Goal: Task Accomplishment & Management: Manage account settings

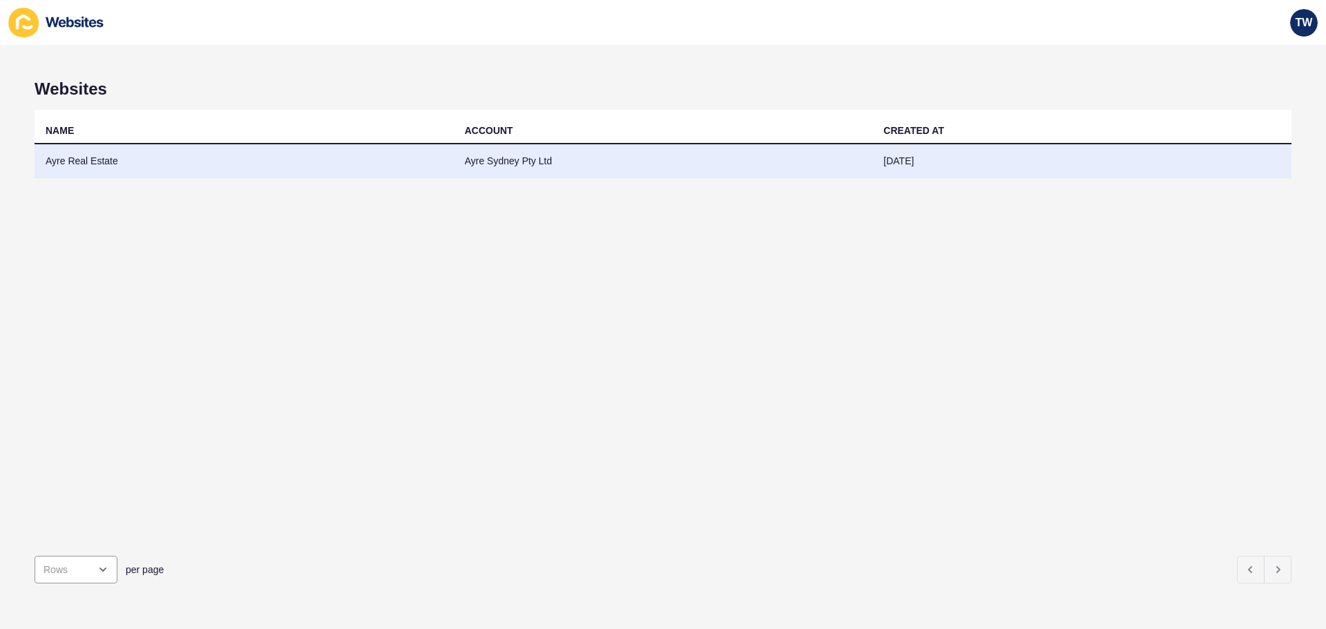
click at [106, 150] on td "Ayre Real Estate" at bounding box center [244, 161] width 419 height 34
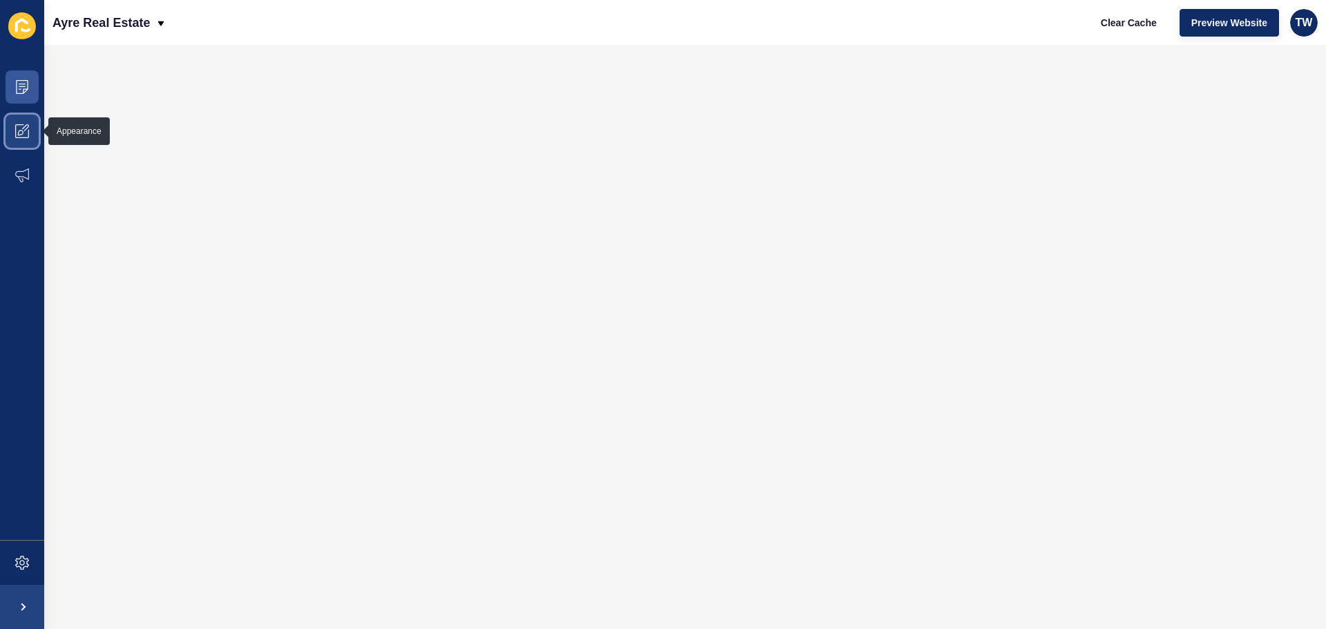
click at [26, 140] on span at bounding box center [22, 131] width 44 height 44
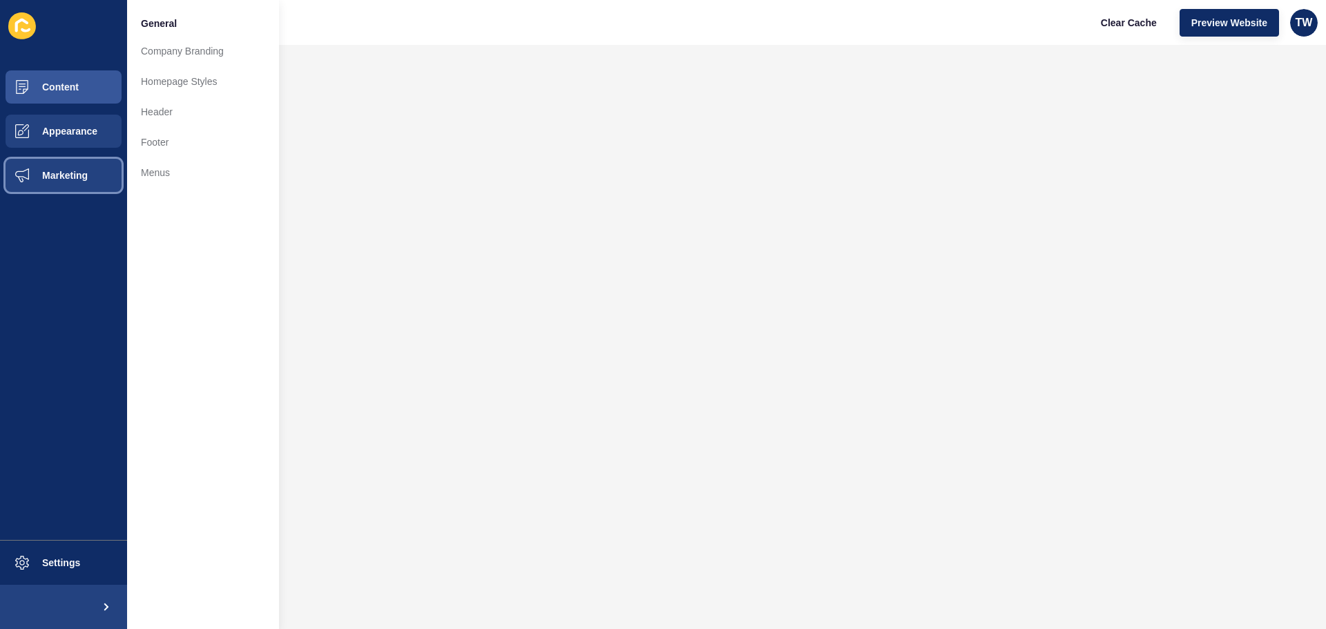
click at [44, 179] on span "Marketing" at bounding box center [43, 175] width 90 height 11
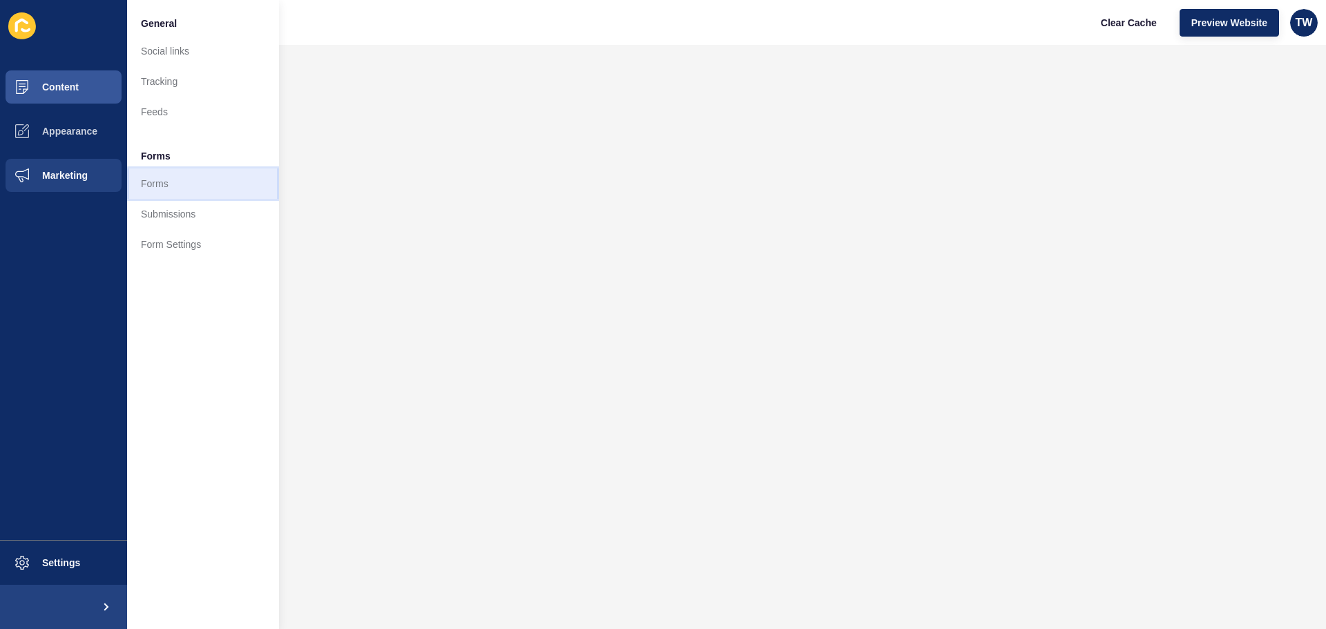
click at [137, 184] on link "Forms" at bounding box center [203, 184] width 152 height 30
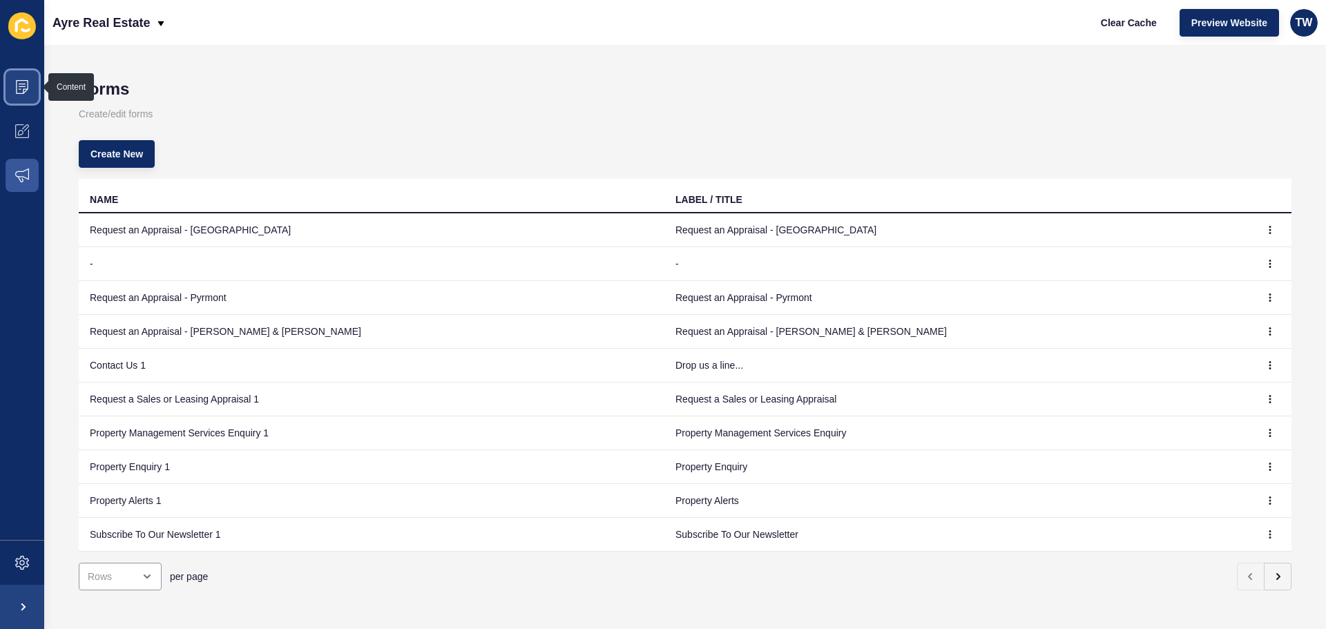
click at [20, 93] on icon at bounding box center [22, 87] width 14 height 14
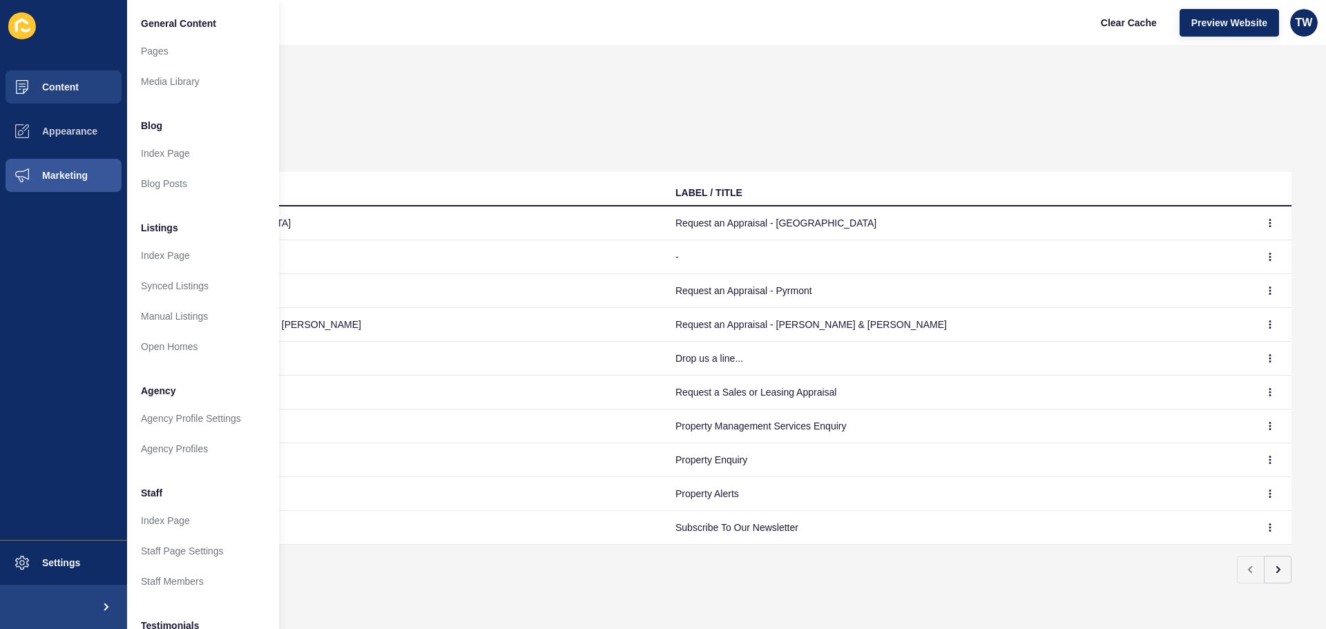
scroll to position [17, 0]
click at [83, 183] on button "Marketing" at bounding box center [63, 175] width 127 height 44
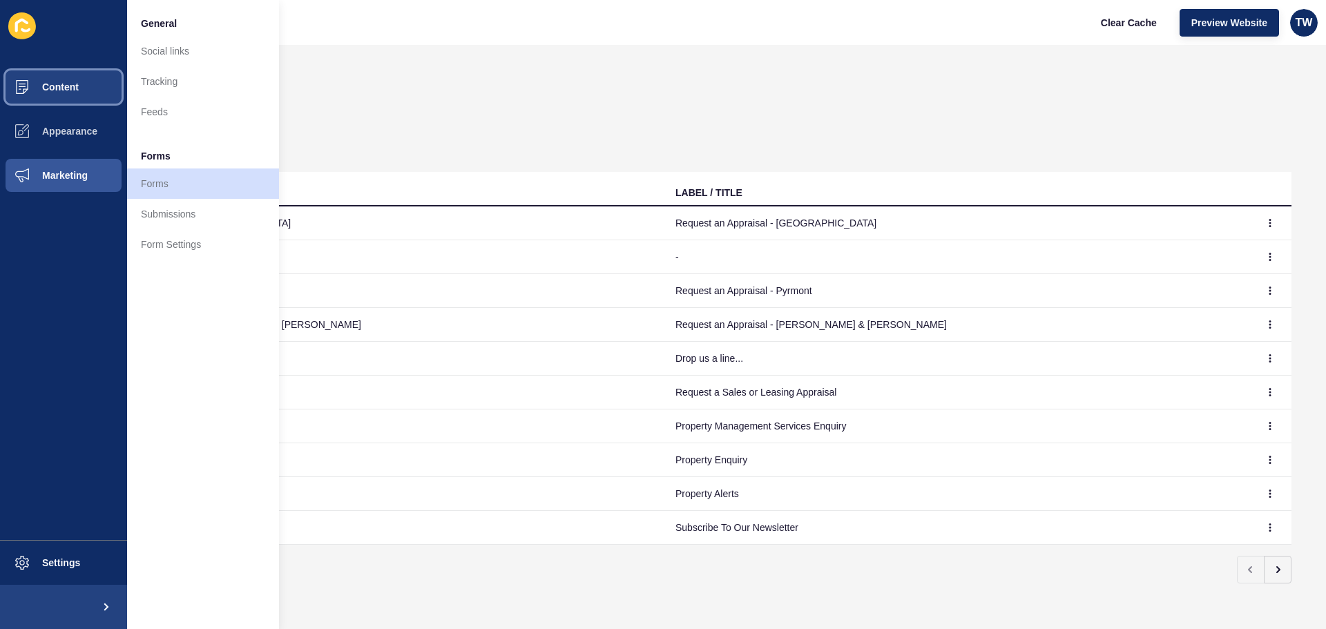
click at [100, 95] on button "Content" at bounding box center [63, 87] width 127 height 44
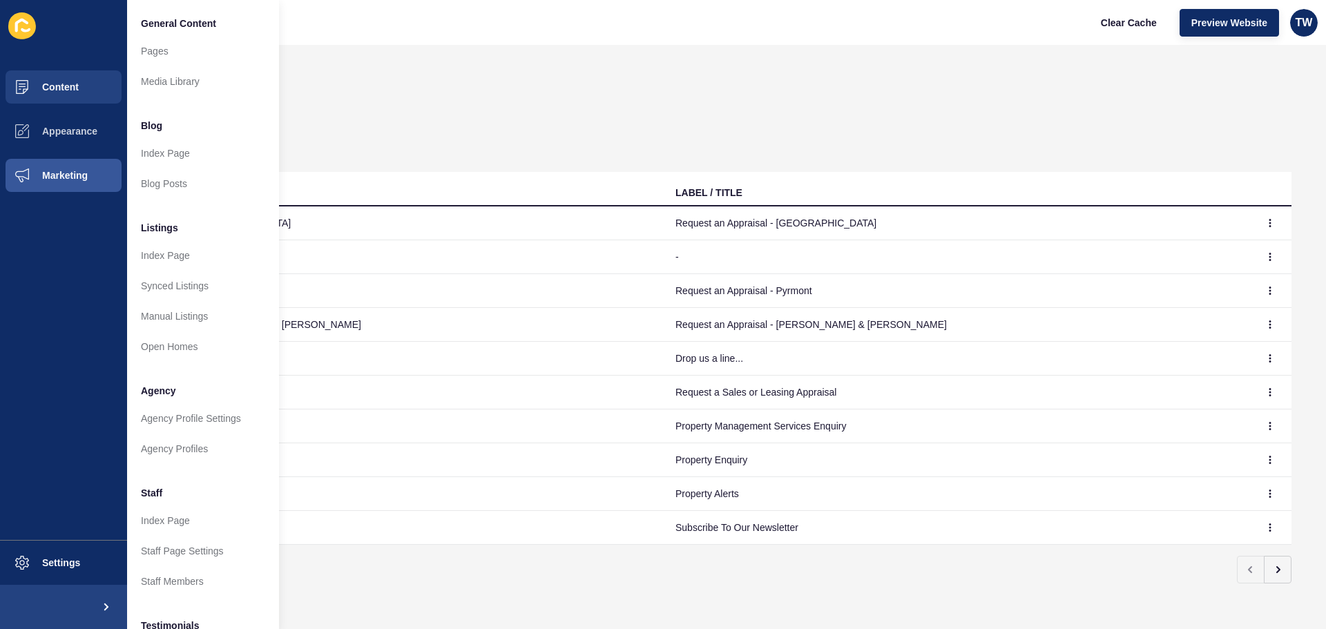
drag, startPoint x: 453, startPoint y: 58, endPoint x: 444, endPoint y: 50, distance: 11.8
click at [446, 53] on div "Forms Create/edit forms Create New NAME LABEL / TITLE Request an Appraisal - Su…" at bounding box center [685, 337] width 1282 height 584
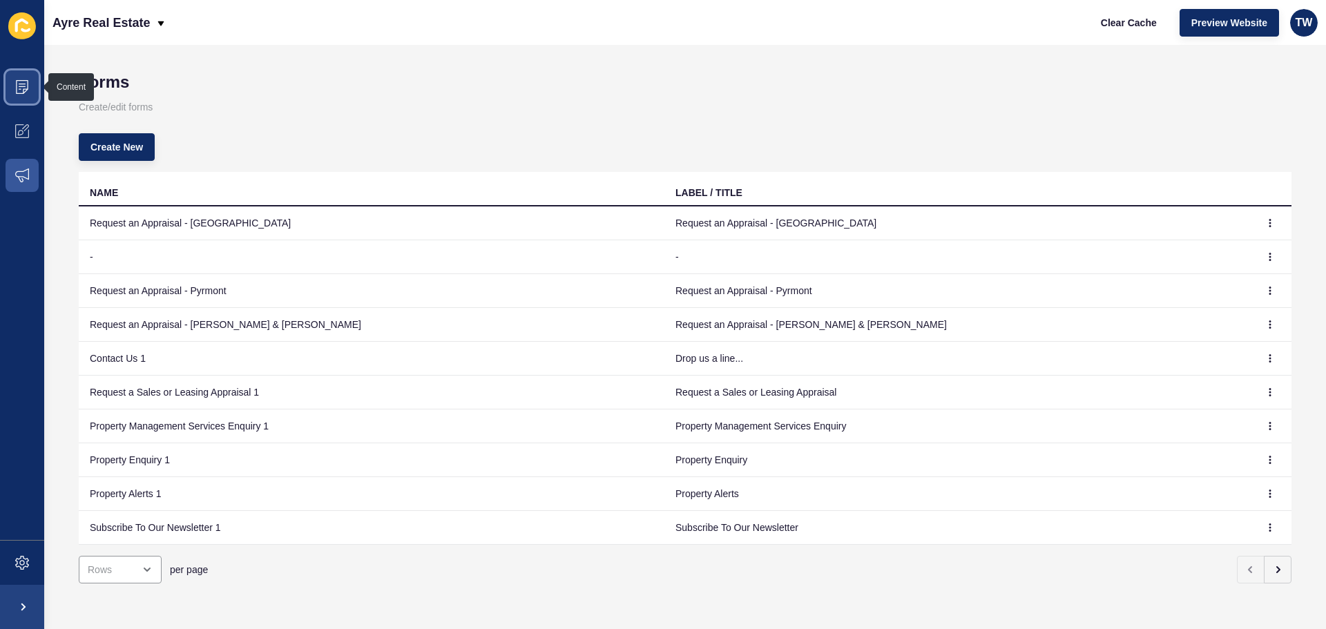
click at [27, 82] on icon at bounding box center [22, 87] width 14 height 14
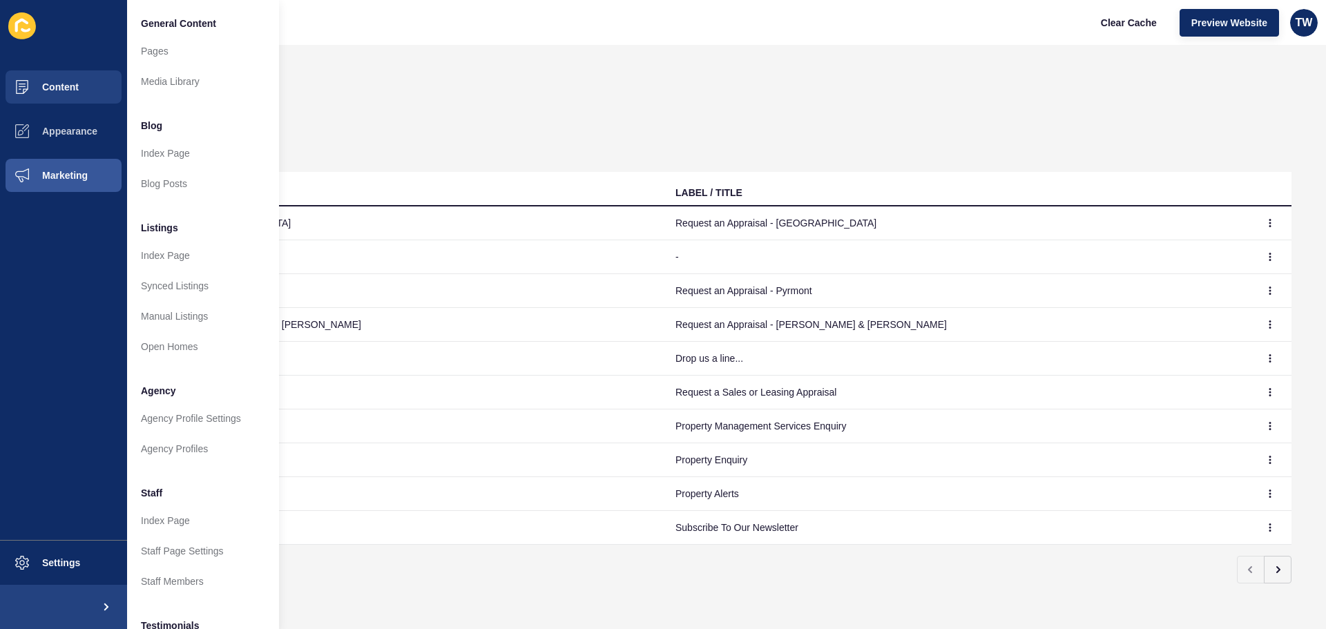
click at [495, 573] on div "per page" at bounding box center [659, 570] width 1168 height 28
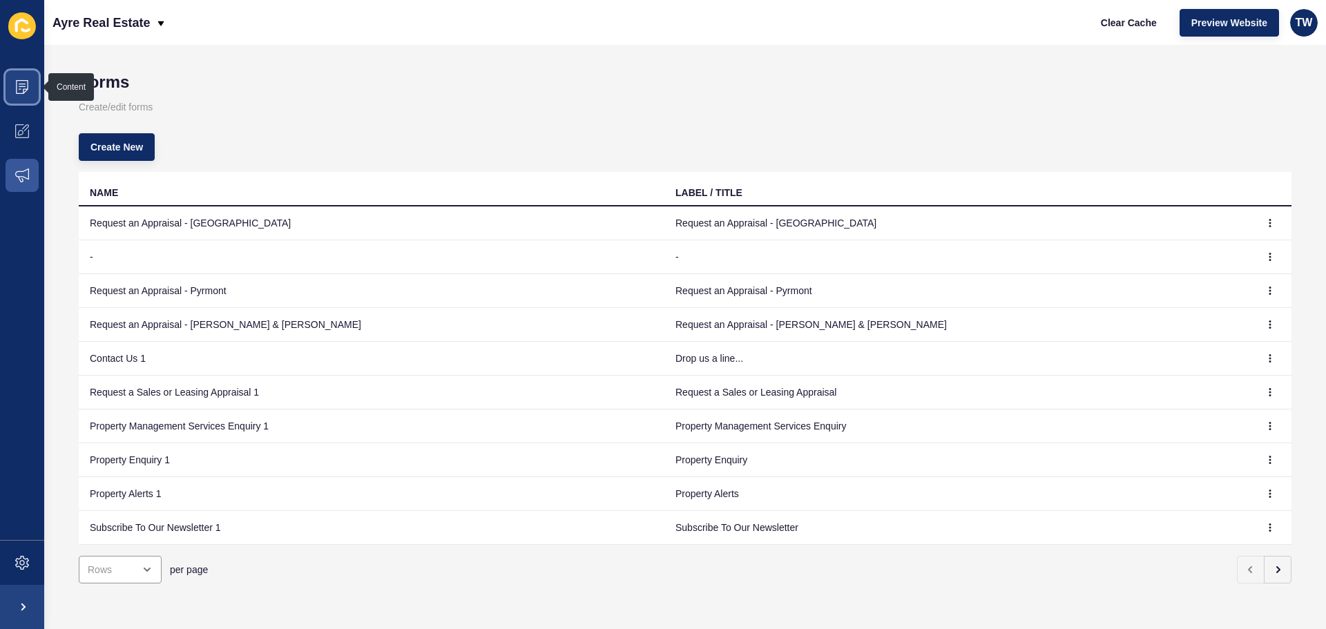
click at [19, 85] on icon at bounding box center [22, 87] width 14 height 14
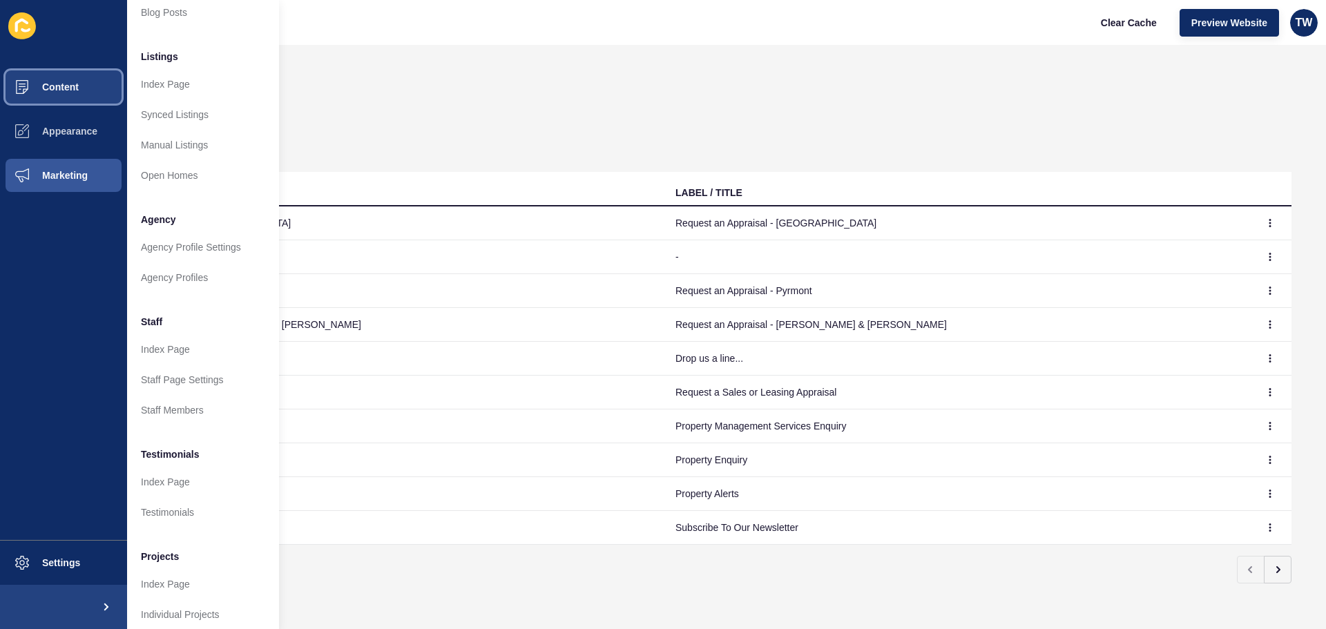
scroll to position [191, 0]
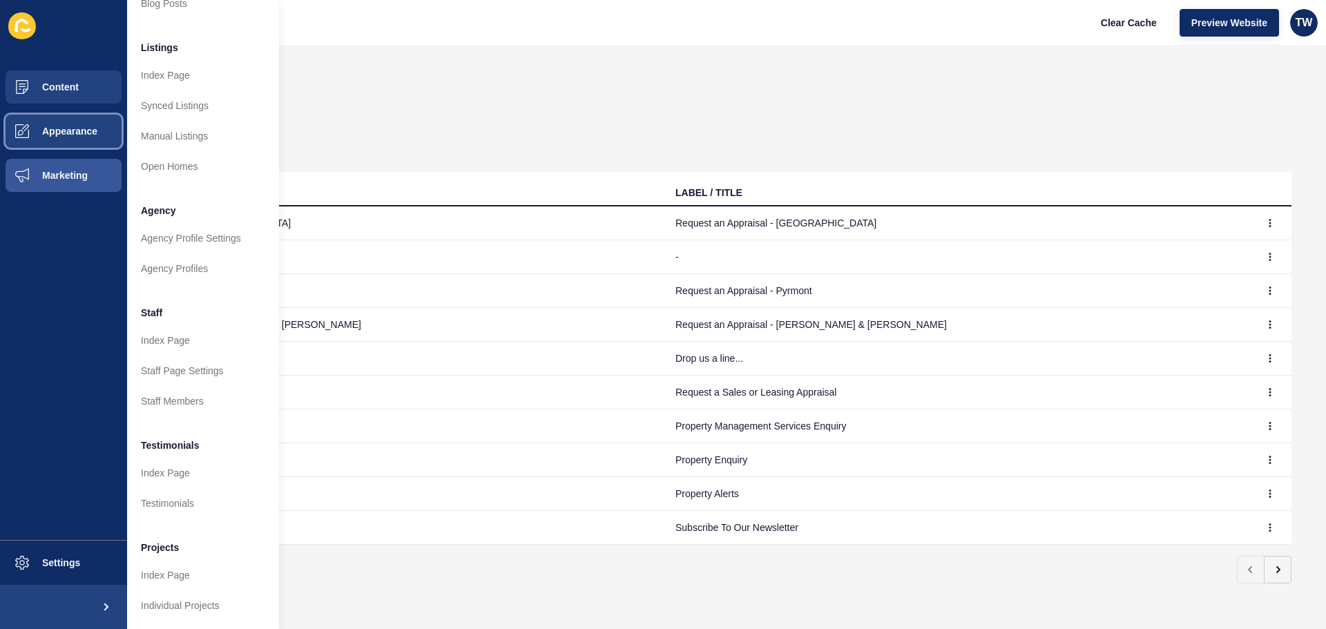
click at [77, 143] on button "Appearance" at bounding box center [63, 131] width 127 height 44
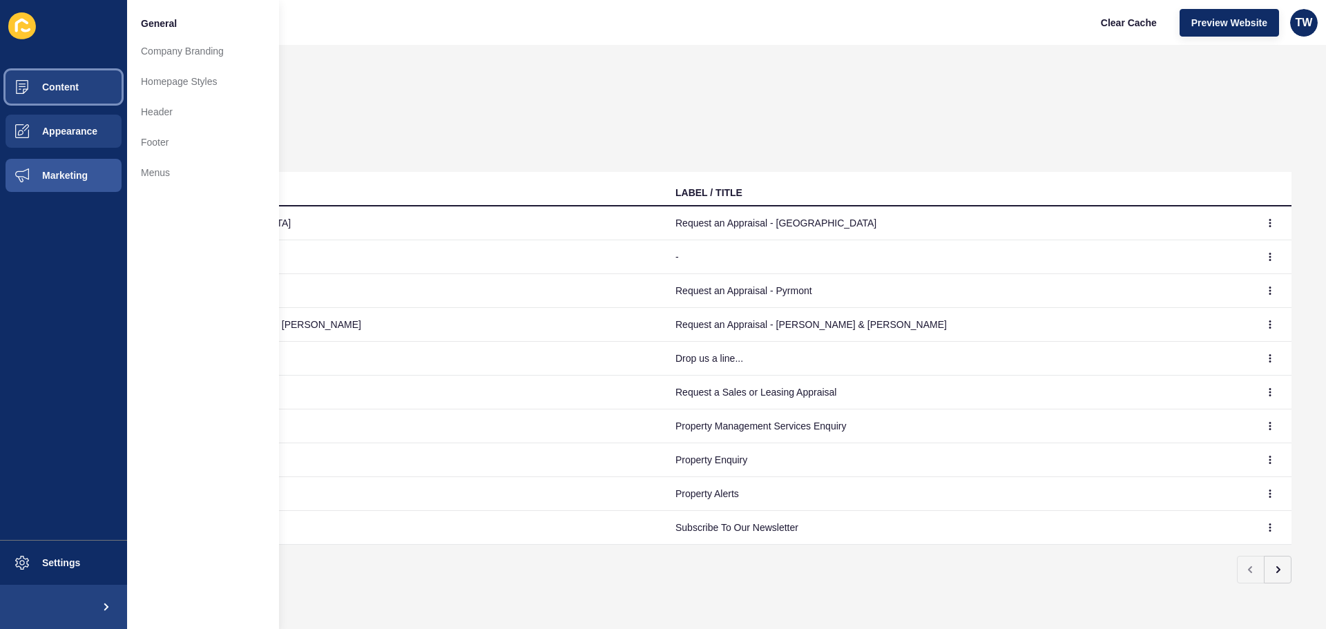
click at [88, 91] on button "Content" at bounding box center [63, 87] width 127 height 44
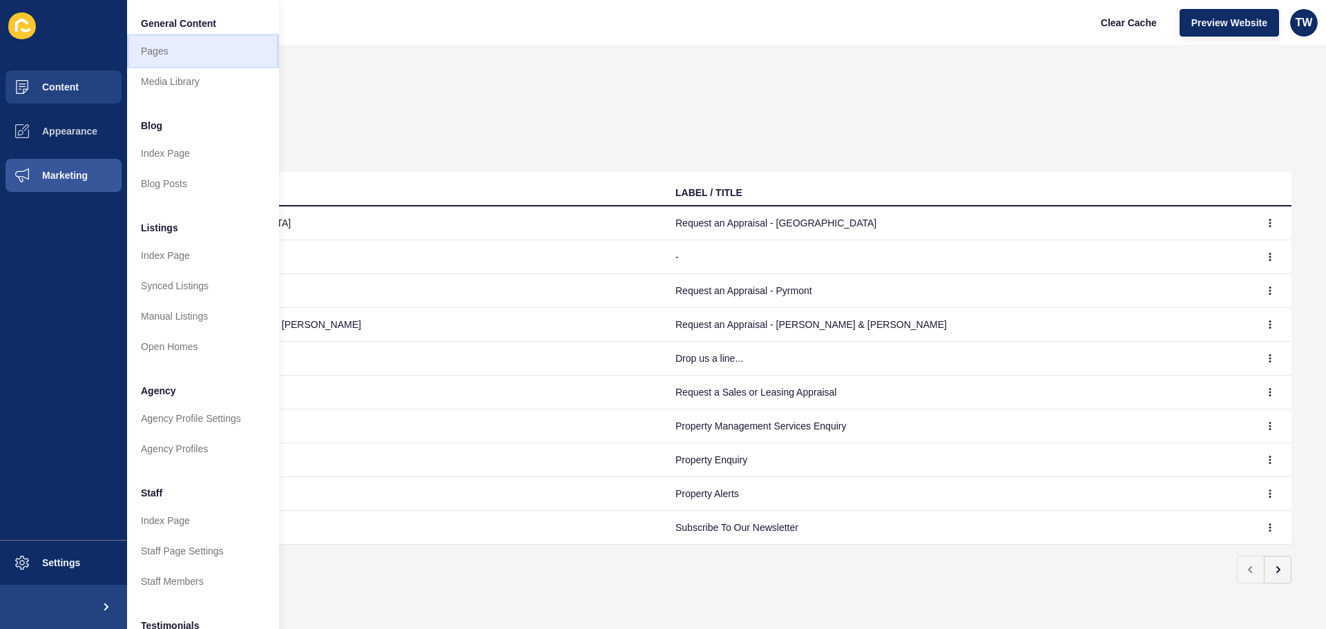
click at [211, 46] on link "Pages" at bounding box center [203, 51] width 152 height 30
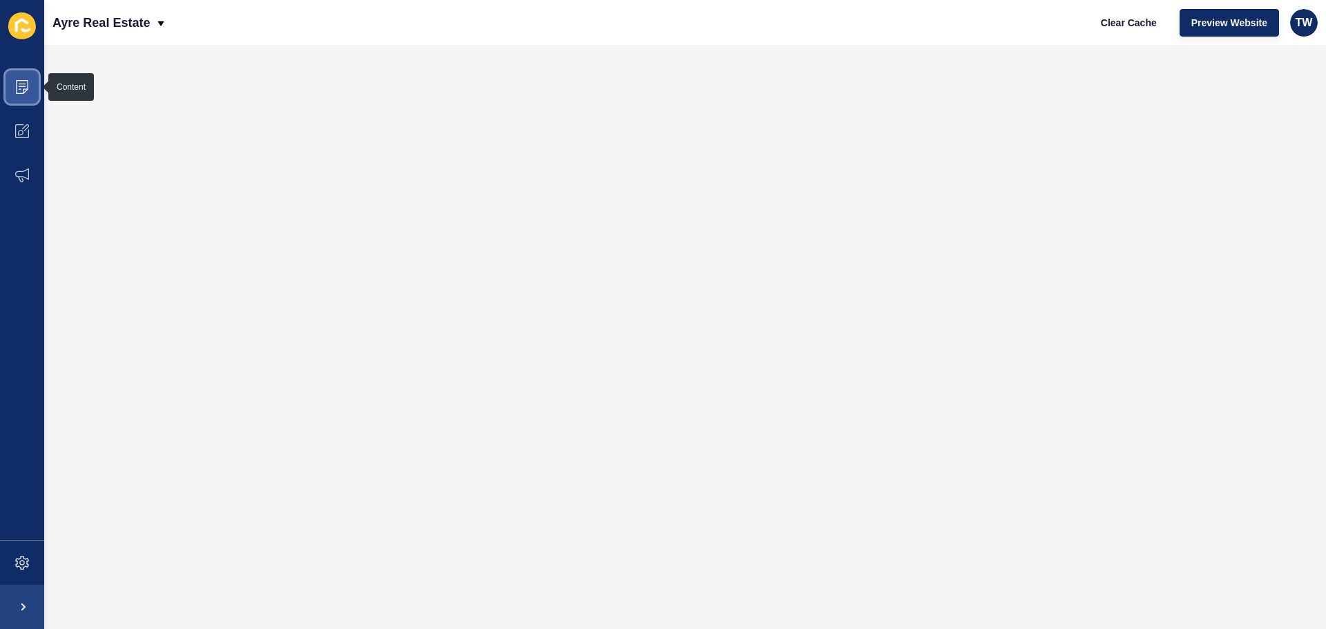
click at [30, 85] on span at bounding box center [22, 87] width 44 height 44
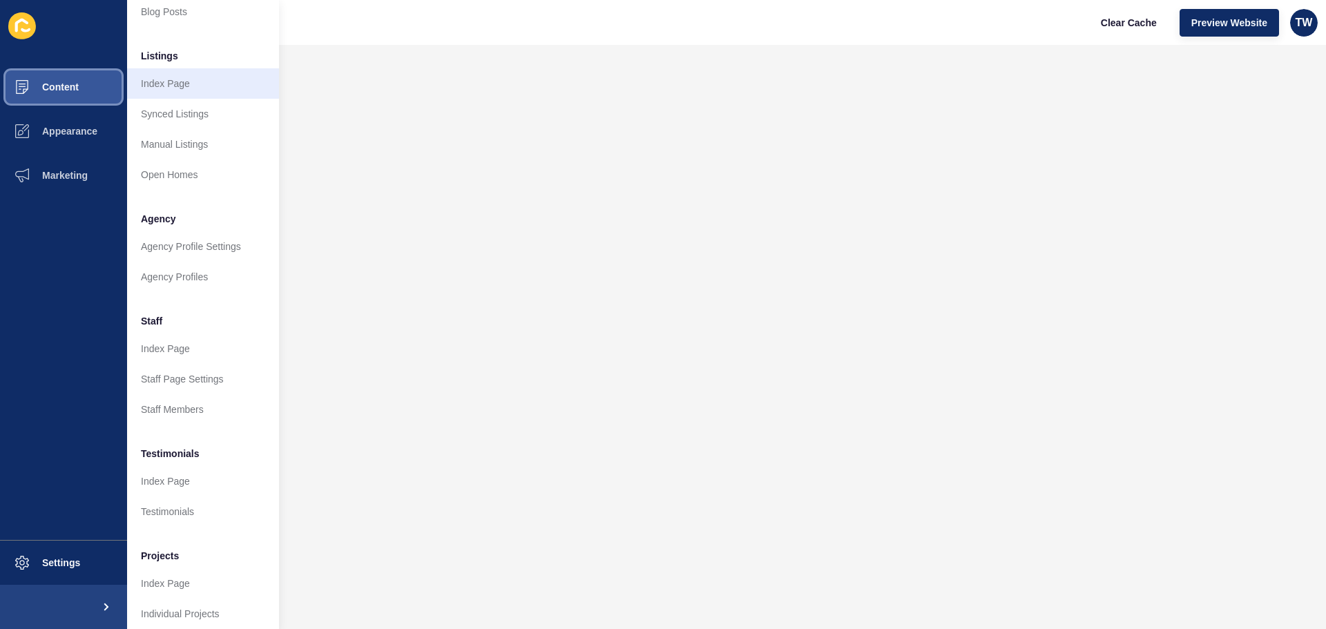
scroll to position [191, 0]
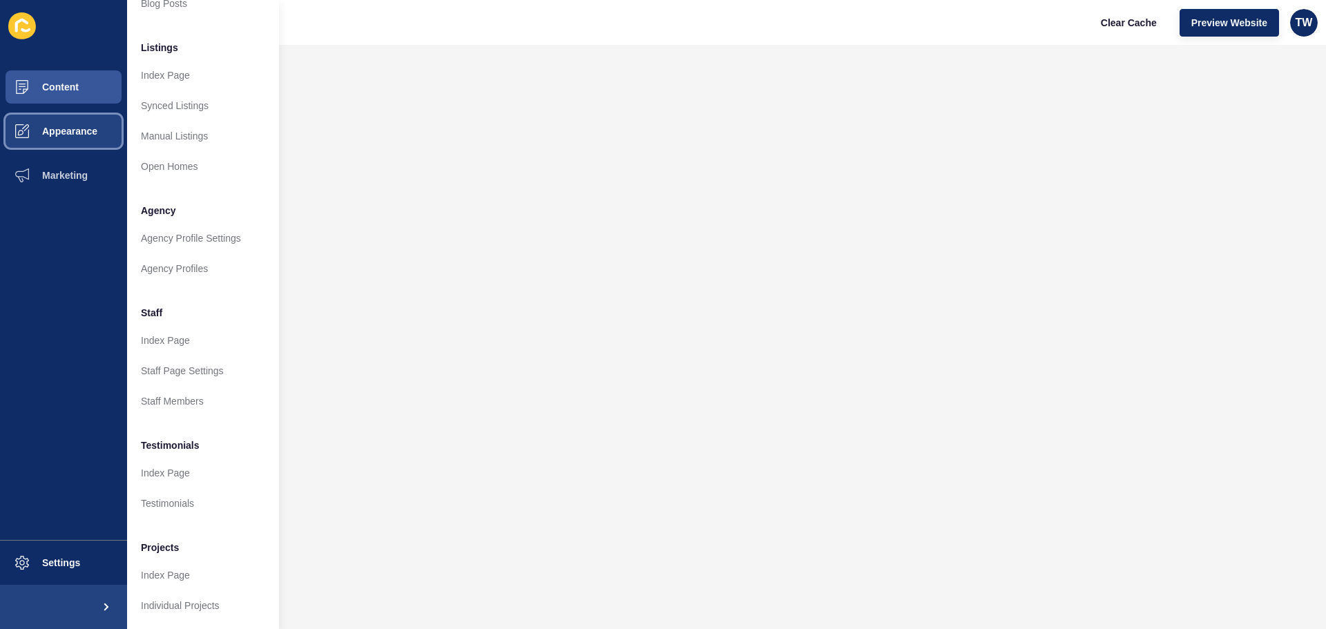
click at [79, 148] on button "Appearance" at bounding box center [63, 131] width 127 height 44
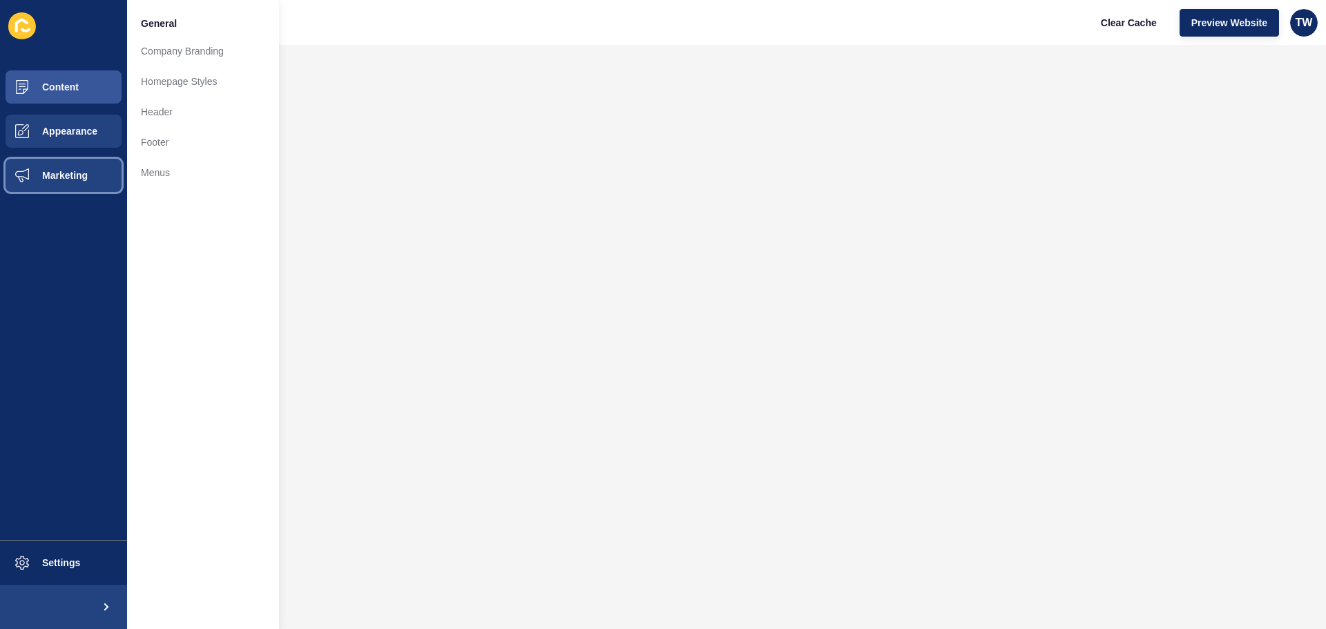
click at [85, 182] on button "Marketing" at bounding box center [63, 175] width 127 height 44
click at [75, 154] on button "Marketing" at bounding box center [63, 175] width 127 height 44
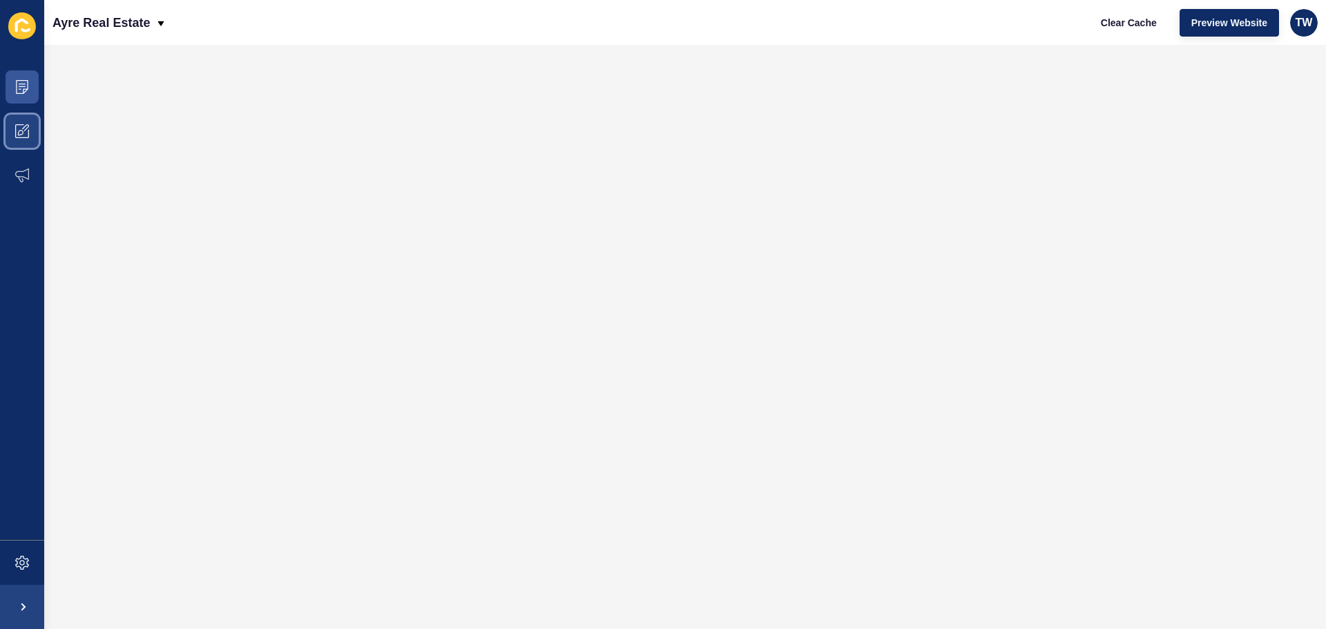
click at [15, 132] on icon at bounding box center [22, 131] width 14 height 14
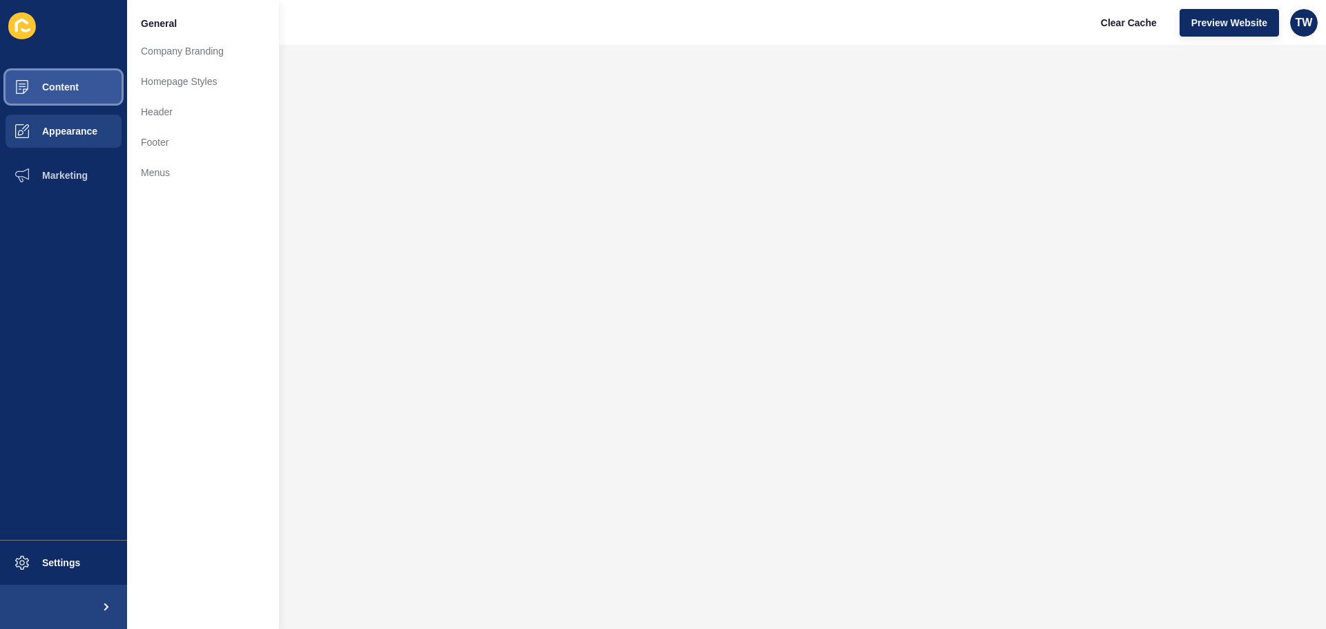
click at [92, 95] on button "Content" at bounding box center [63, 87] width 127 height 44
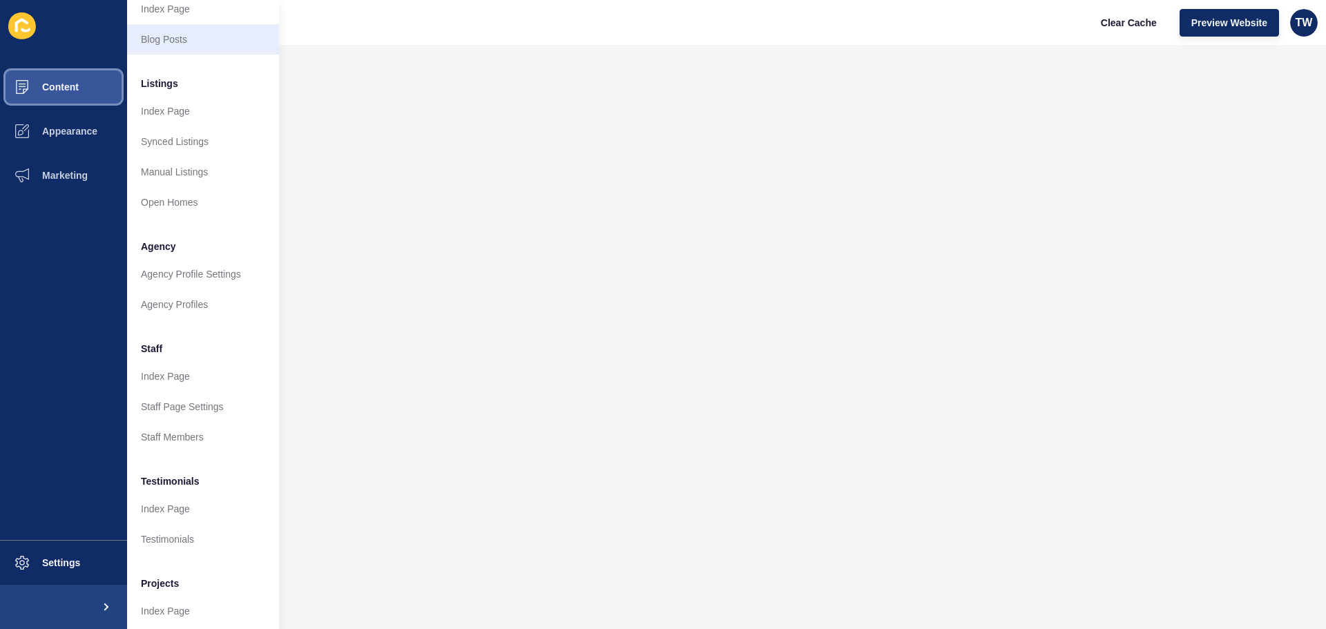
scroll to position [191, 0]
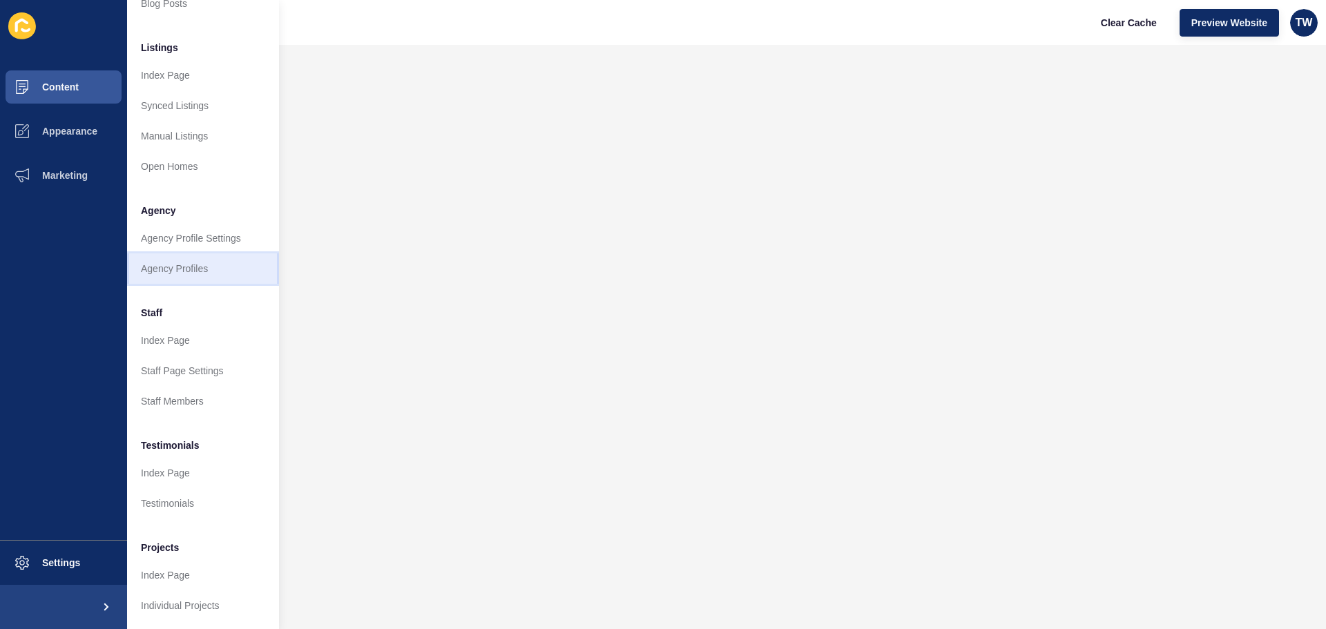
click at [207, 273] on link "Agency Profiles" at bounding box center [203, 269] width 152 height 30
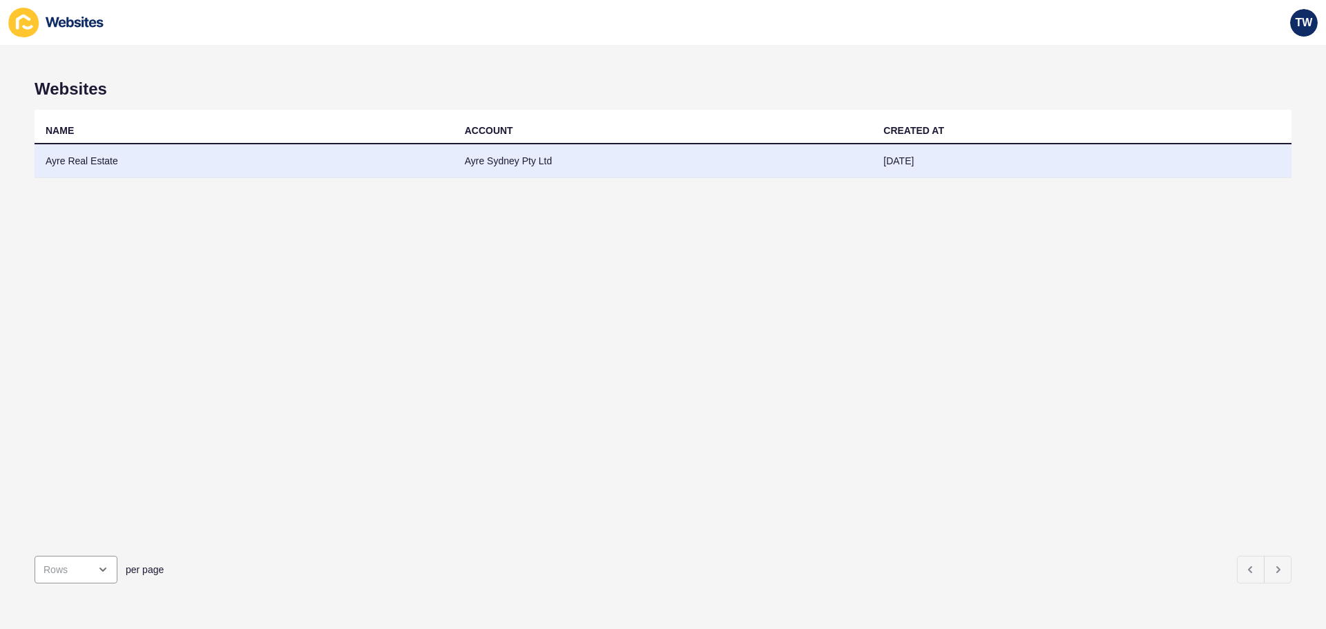
click at [82, 159] on td "Ayre Real Estate" at bounding box center [244, 161] width 419 height 34
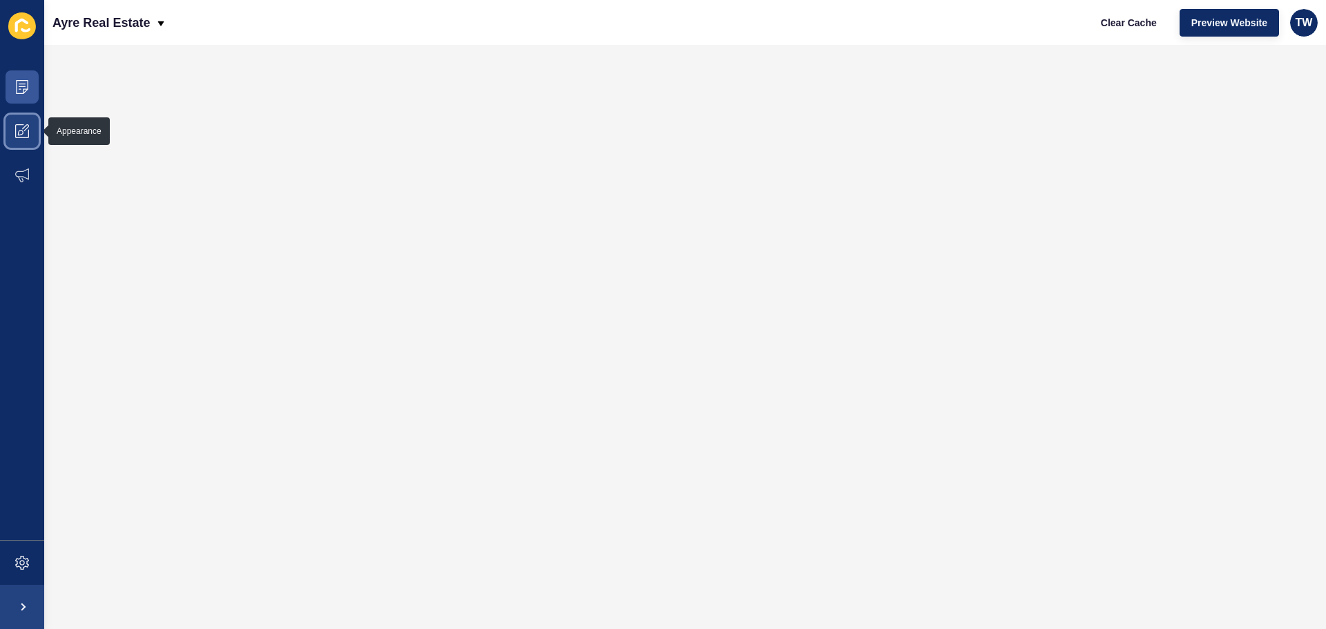
click at [22, 140] on span at bounding box center [22, 131] width 44 height 44
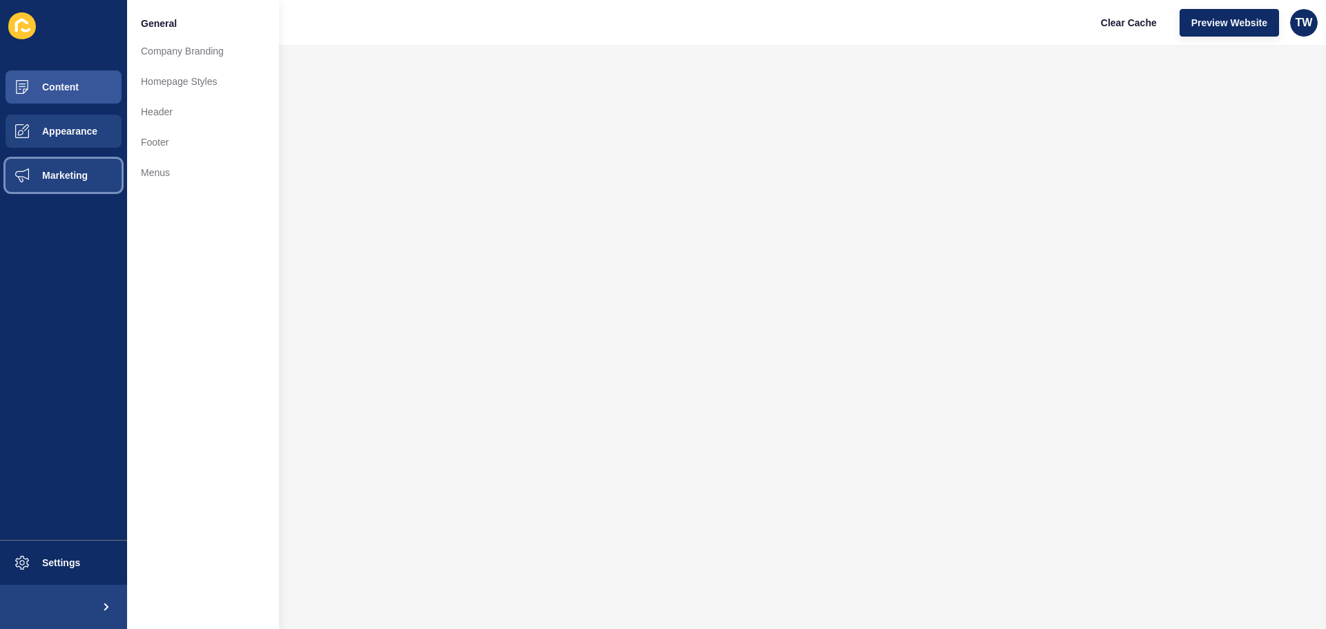
click at [96, 181] on button "Marketing" at bounding box center [63, 175] width 127 height 44
click at [65, 128] on span "Appearance" at bounding box center [47, 131] width 99 height 11
click at [83, 76] on button "Content" at bounding box center [63, 87] width 127 height 44
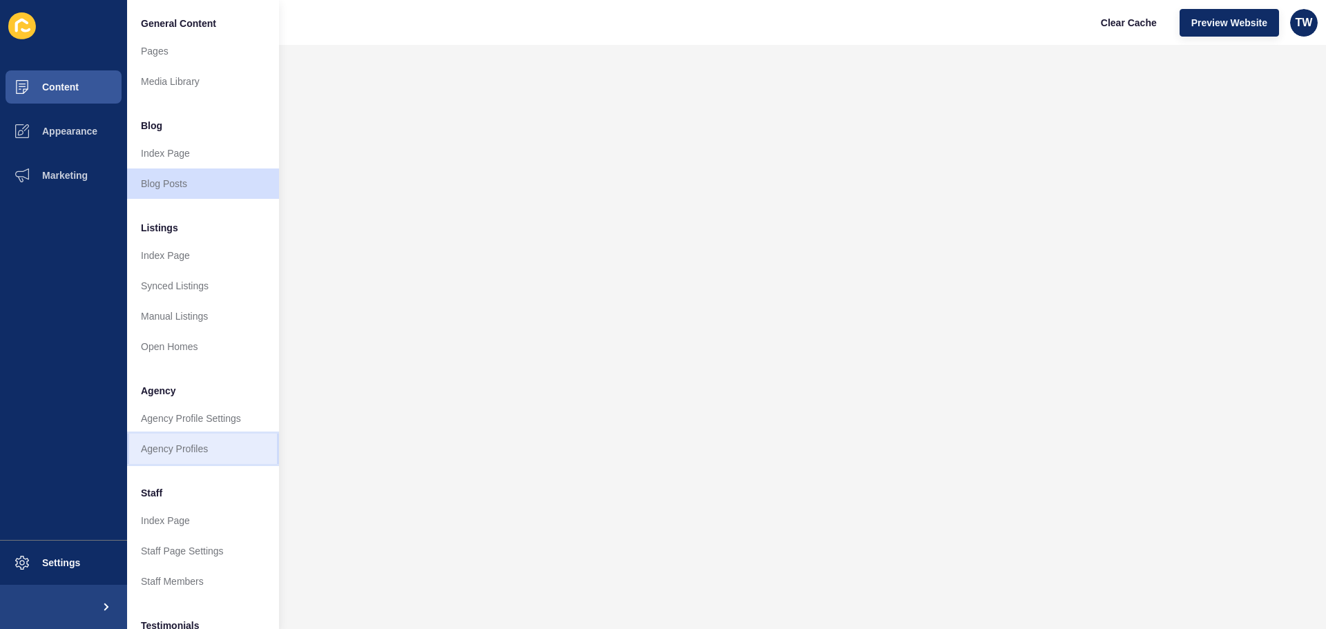
click at [220, 462] on link "Agency Profiles" at bounding box center [203, 449] width 152 height 30
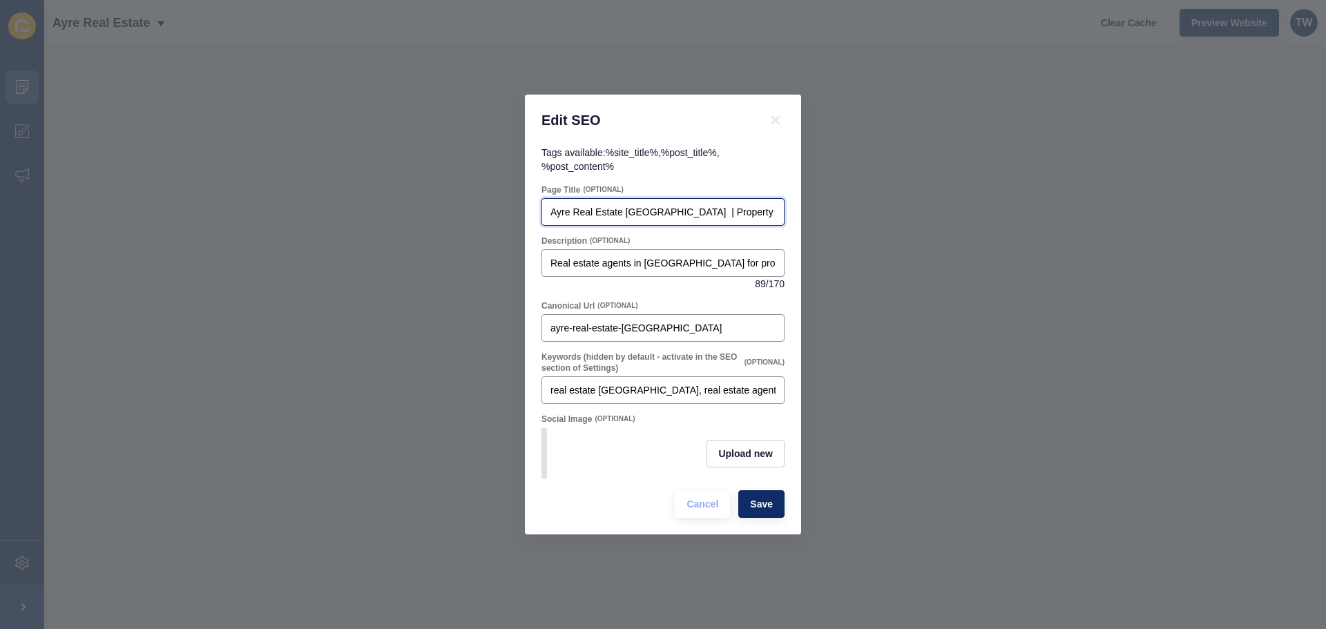
click at [652, 205] on input "Ayre Real Estate Surry Hills | Property Management Surry Hills | Real Estate Ag…" at bounding box center [663, 212] width 225 height 14
click at [710, 511] on span "Cancel" at bounding box center [703, 504] width 32 height 14
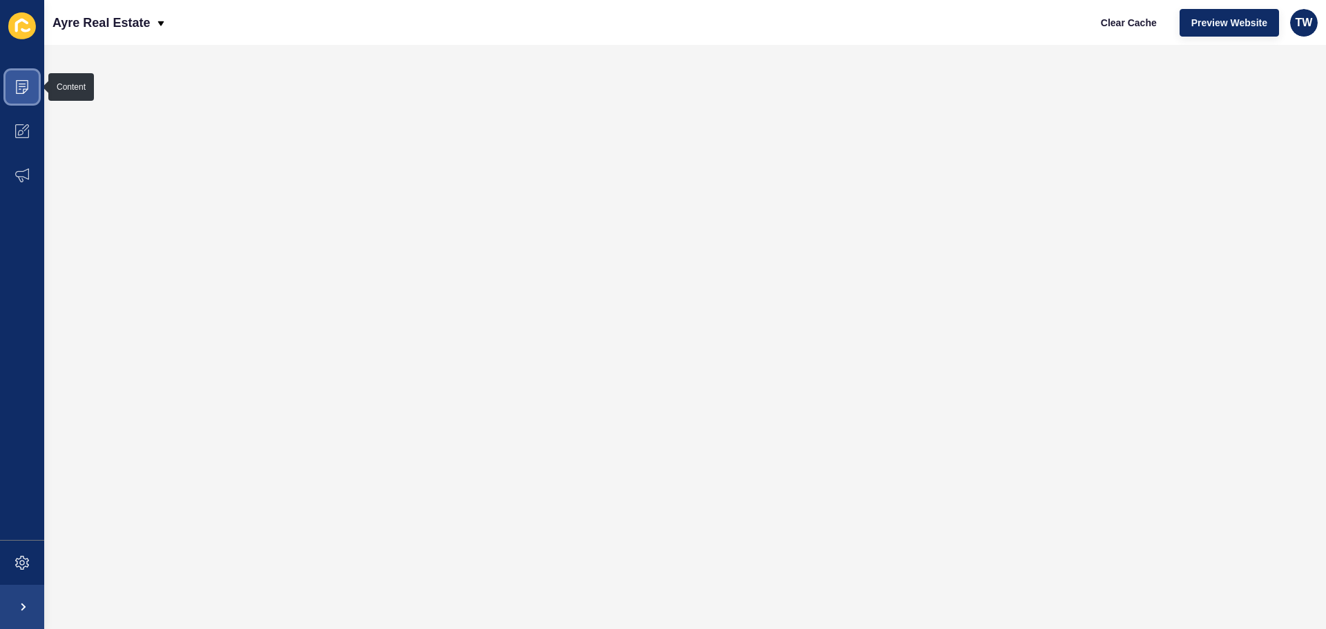
click at [21, 93] on icon at bounding box center [22, 87] width 12 height 14
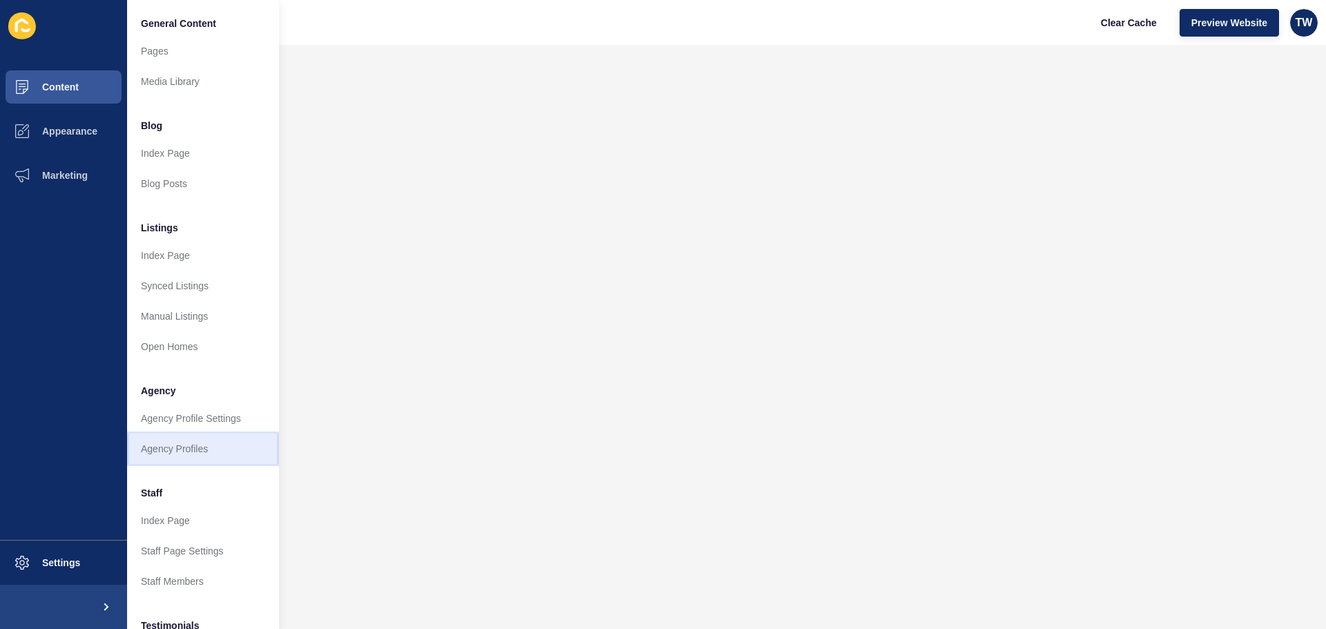
click at [193, 449] on link "Agency Profiles" at bounding box center [203, 449] width 152 height 30
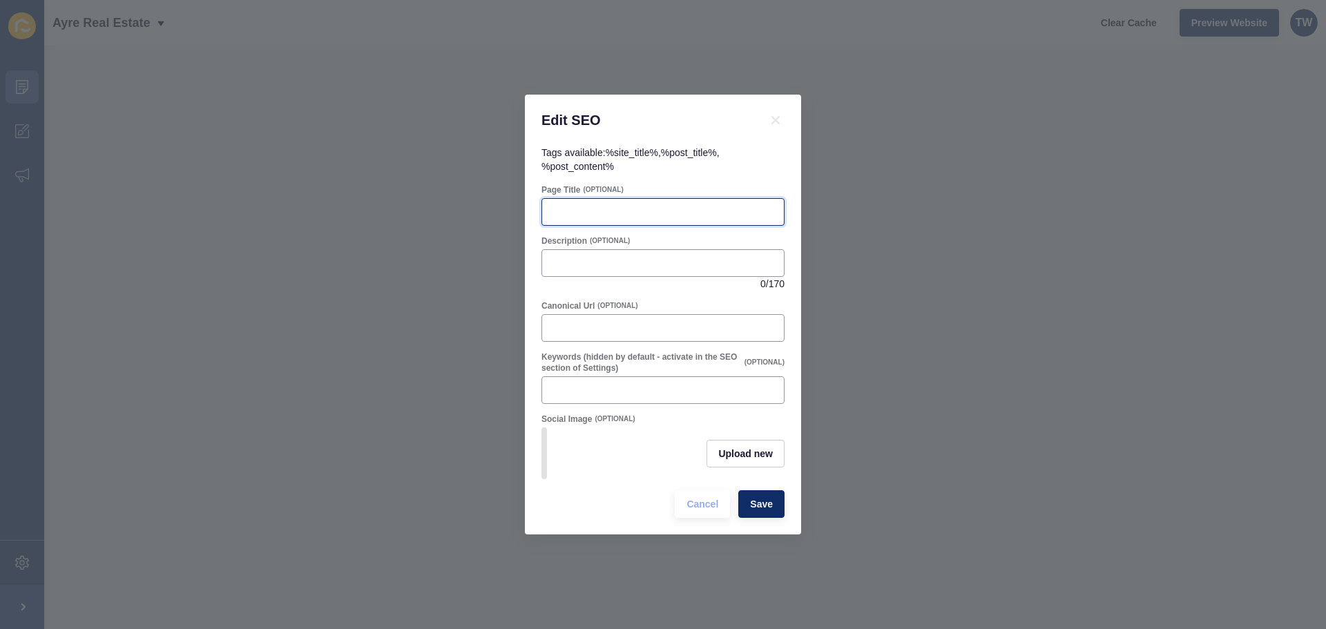
click at [656, 209] on input "Page Title" at bounding box center [663, 212] width 225 height 14
type input "Pyrmont Real Estate Agents | Pyrmont Property Managers | Ayre Real Estate"
click at [737, 263] on input "Description" at bounding box center [663, 263] width 225 height 14
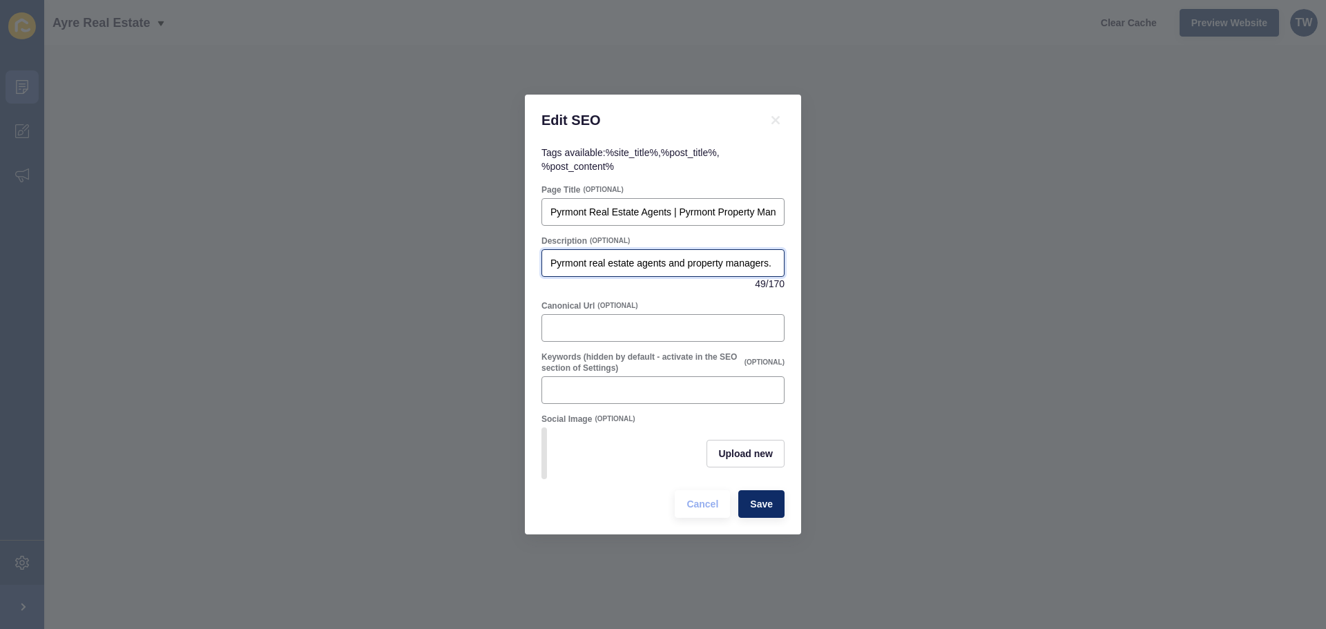
scroll to position [0, 13]
type input "Pyrmont real estate agents and property managers."
click at [629, 327] on input "Canonical Url" at bounding box center [663, 328] width 225 height 14
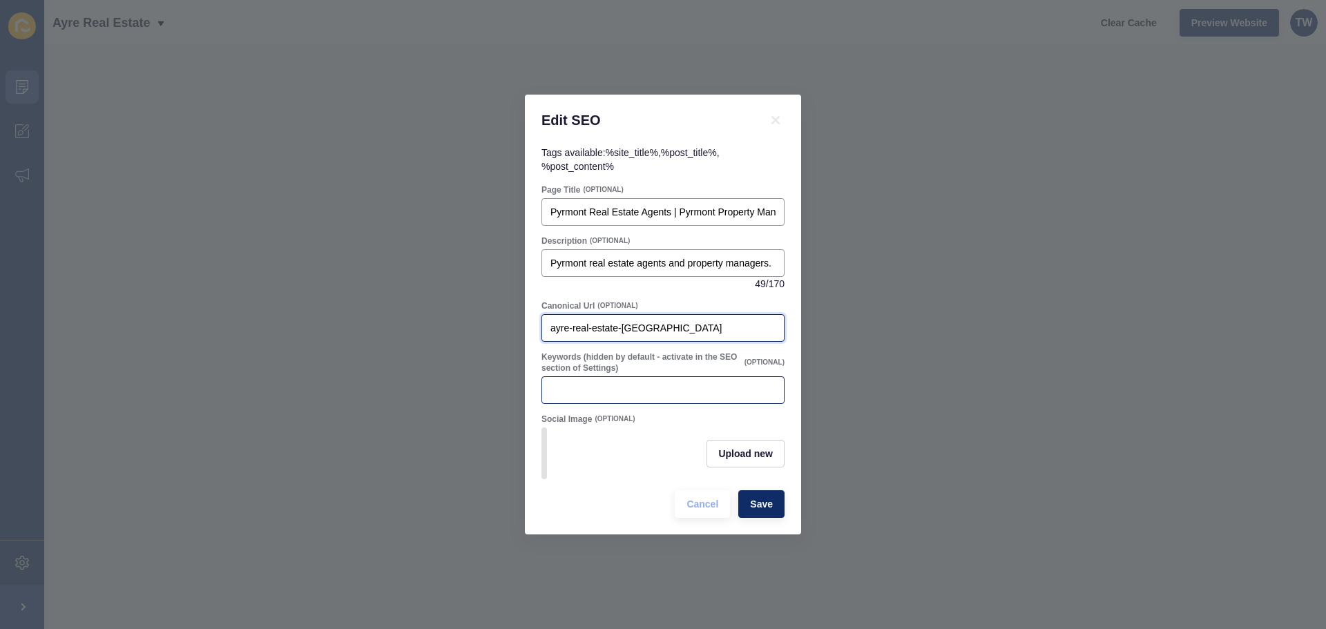
type input "ayre-real-estate-pyrmont"
click at [678, 390] on input "Keywords (hidden by default - activate in the SEO section of Settings)" at bounding box center [663, 390] width 225 height 14
type input "pyrmont real estate agent, pyrmont property managers, pyrmont real estate, pyrm…"
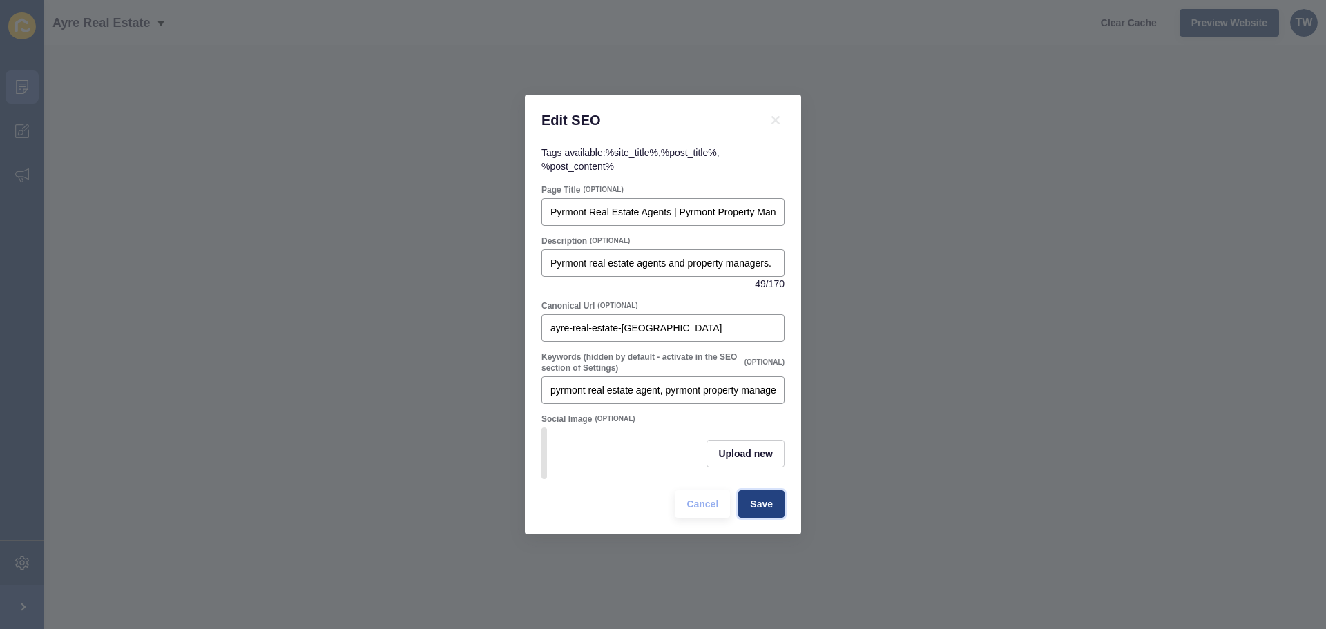
click at [748, 515] on button "Save" at bounding box center [762, 505] width 46 height 28
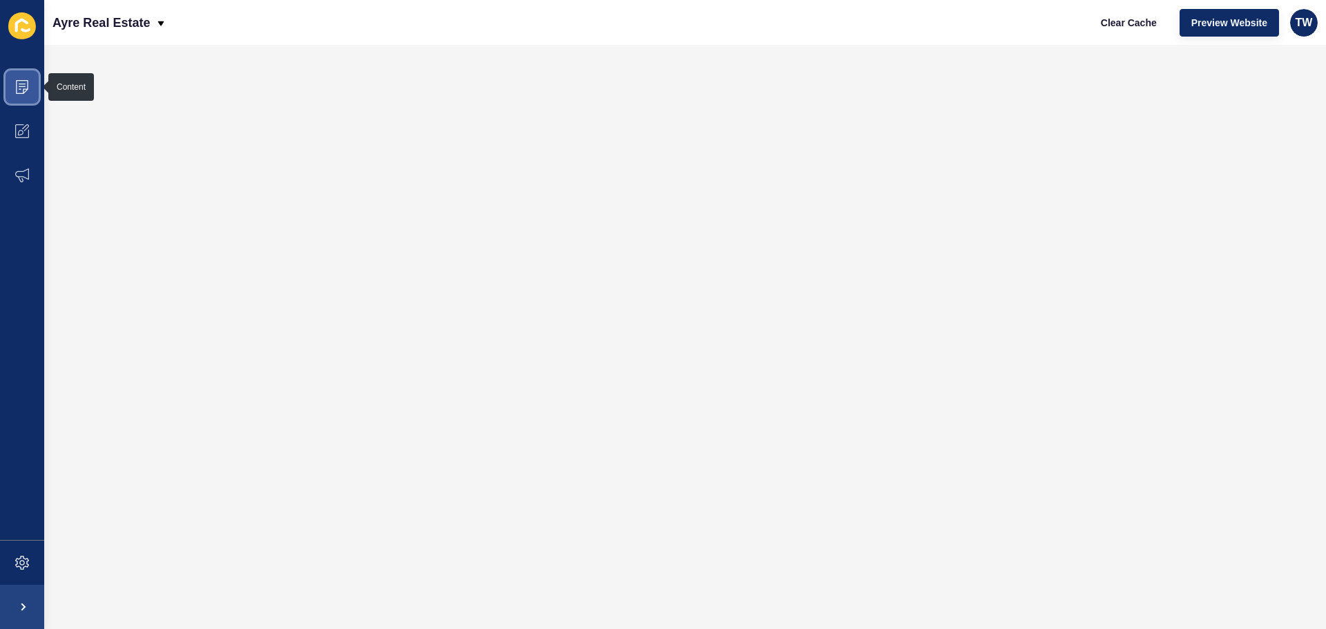
click at [27, 97] on span at bounding box center [22, 87] width 44 height 44
